Goal: Go to known website: Access a specific website the user already knows

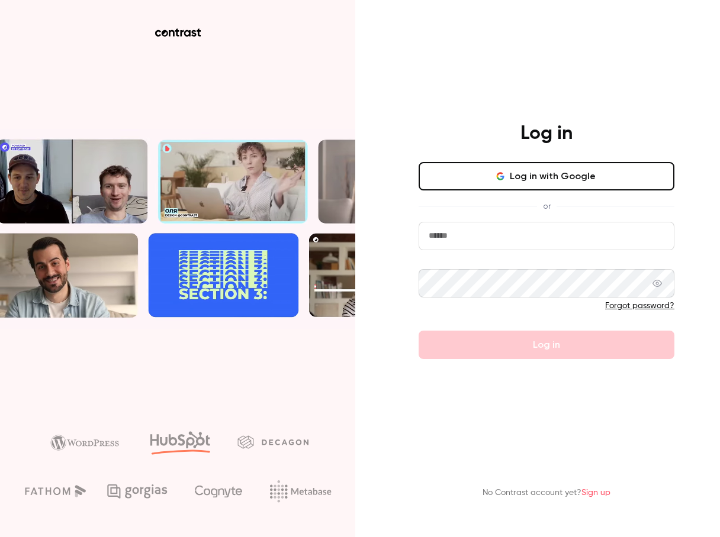
click at [559, 176] on button "Log in with Google" at bounding box center [546, 176] width 256 height 28
